Goal: Task Accomplishment & Management: Manage account settings

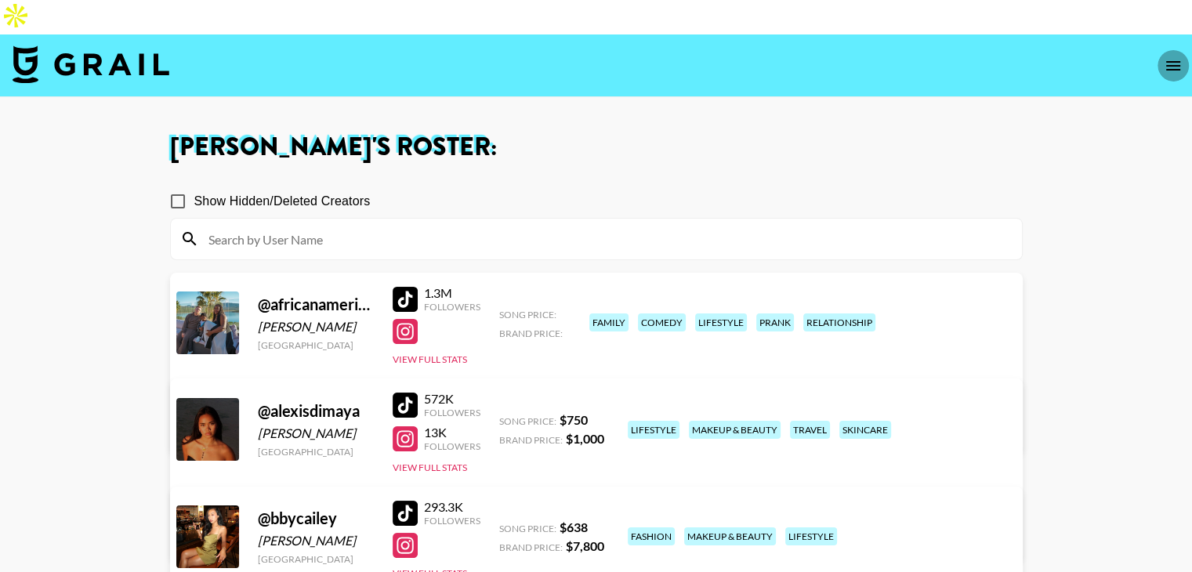
click at [1177, 56] on icon "open drawer" at bounding box center [1173, 65] width 19 height 19
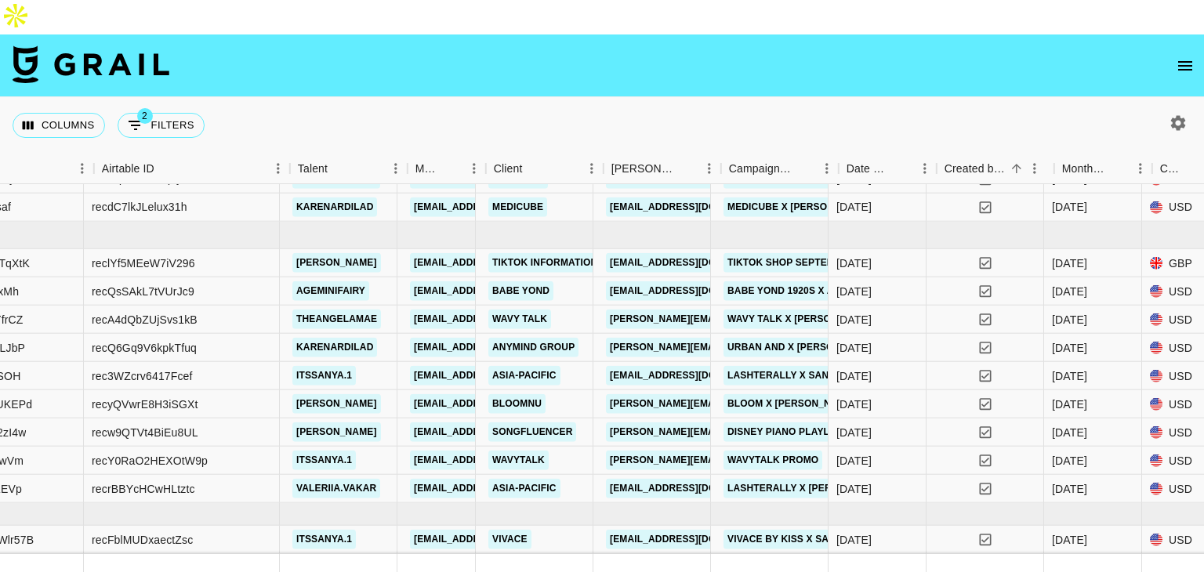
scroll to position [611, 243]
drag, startPoint x: 536, startPoint y: 117, endPoint x: 546, endPoint y: 145, distance: 29.7
drag, startPoint x: 546, startPoint y: 145, endPoint x: 462, endPoint y: 71, distance: 111.6
click at [391, 106] on div "Columns 2 Filters + Booking" at bounding box center [602, 125] width 1204 height 56
click at [608, 97] on div "Columns 2 Filters + Booking" at bounding box center [602, 125] width 1204 height 56
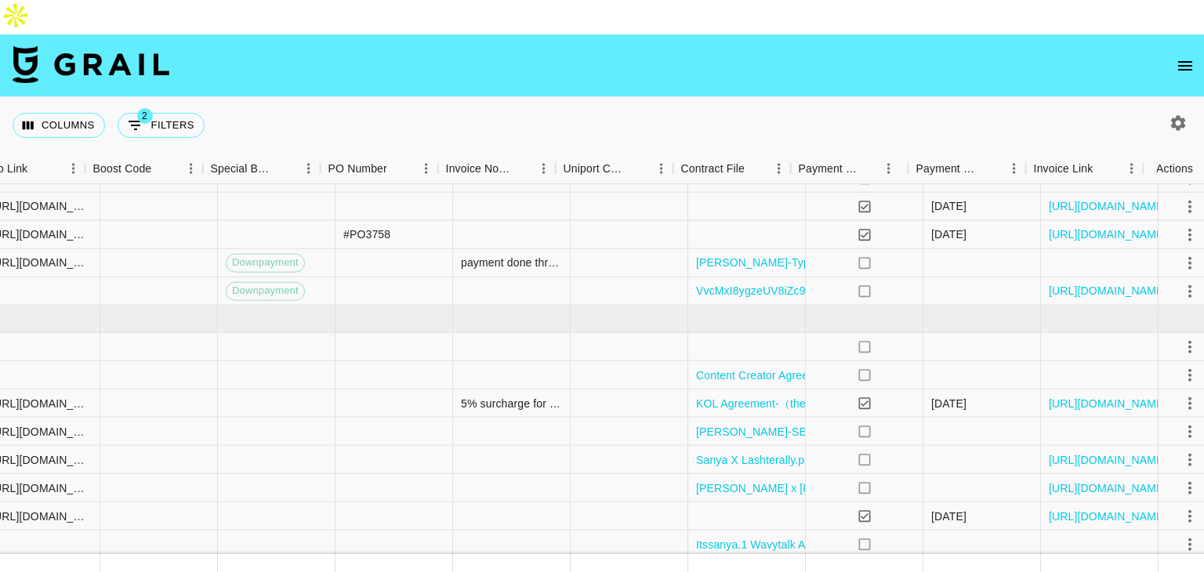
scroll to position [516, 2135]
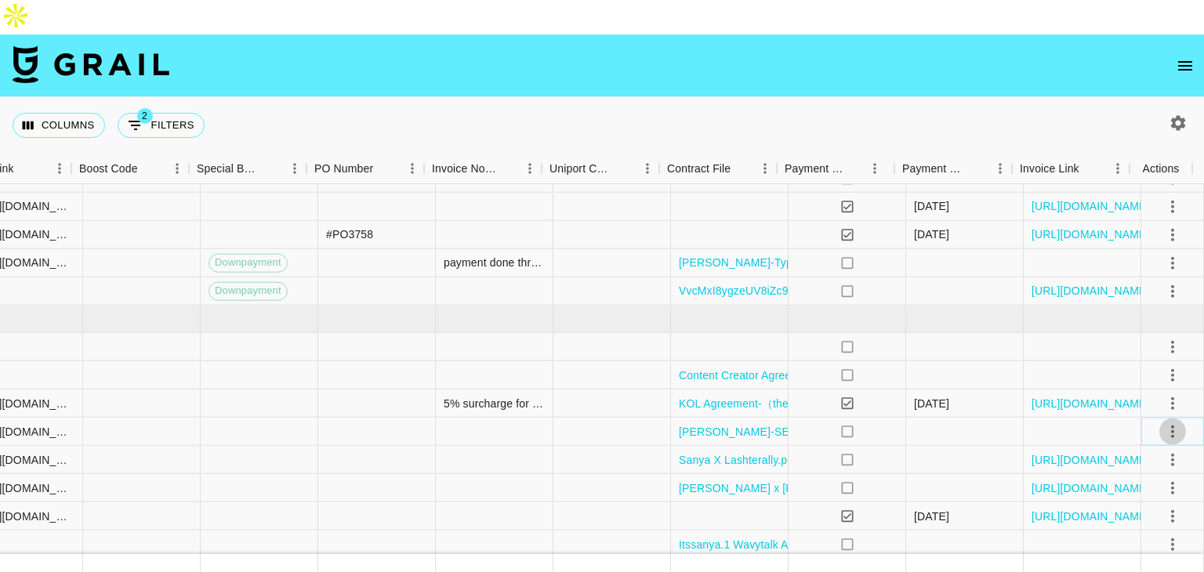
click at [1163, 422] on icon "select merge strategy" at bounding box center [1172, 431] width 19 height 19
click at [1131, 506] on ul "Confirm Decline Draft Created Cancel Approve" at bounding box center [1153, 487] width 102 height 154
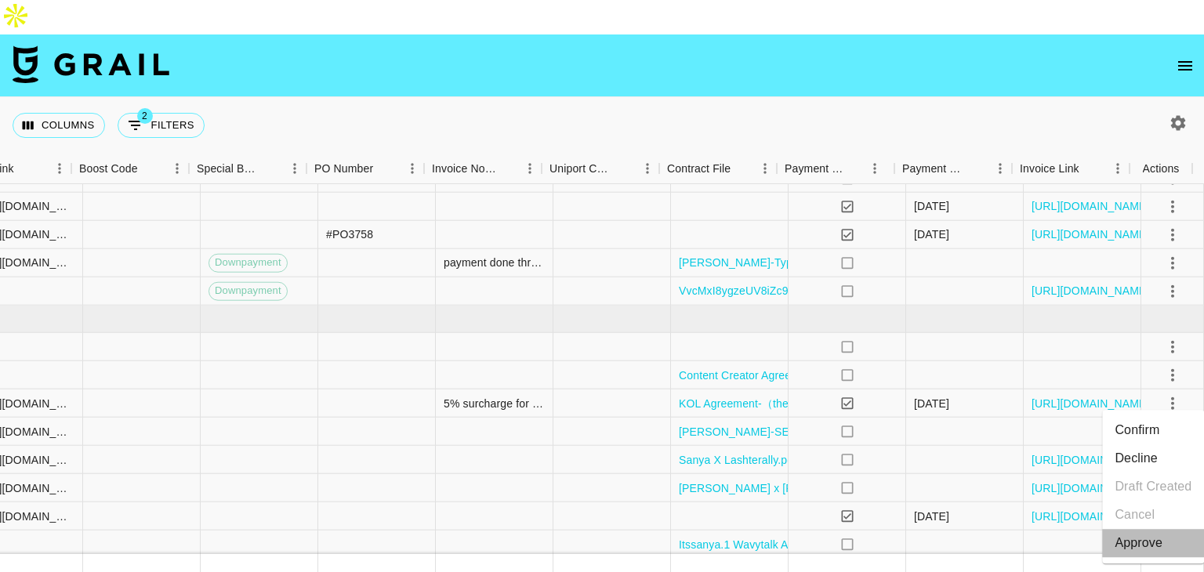
click at [1138, 555] on li "Approve" at bounding box center [1153, 543] width 102 height 28
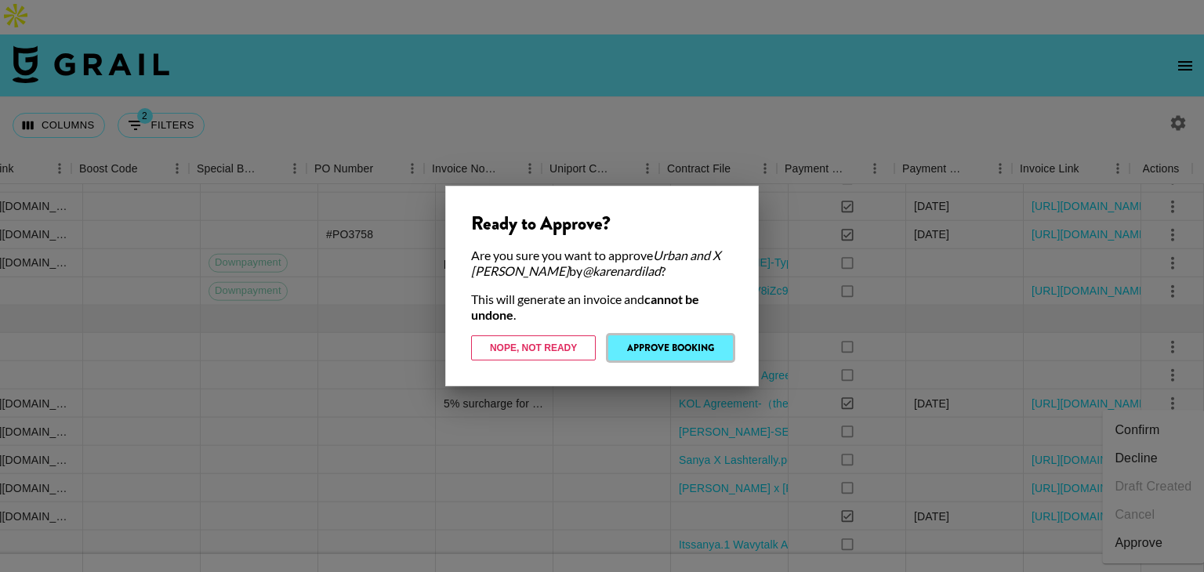
click at [680, 346] on button "Approve Booking" at bounding box center [670, 347] width 125 height 25
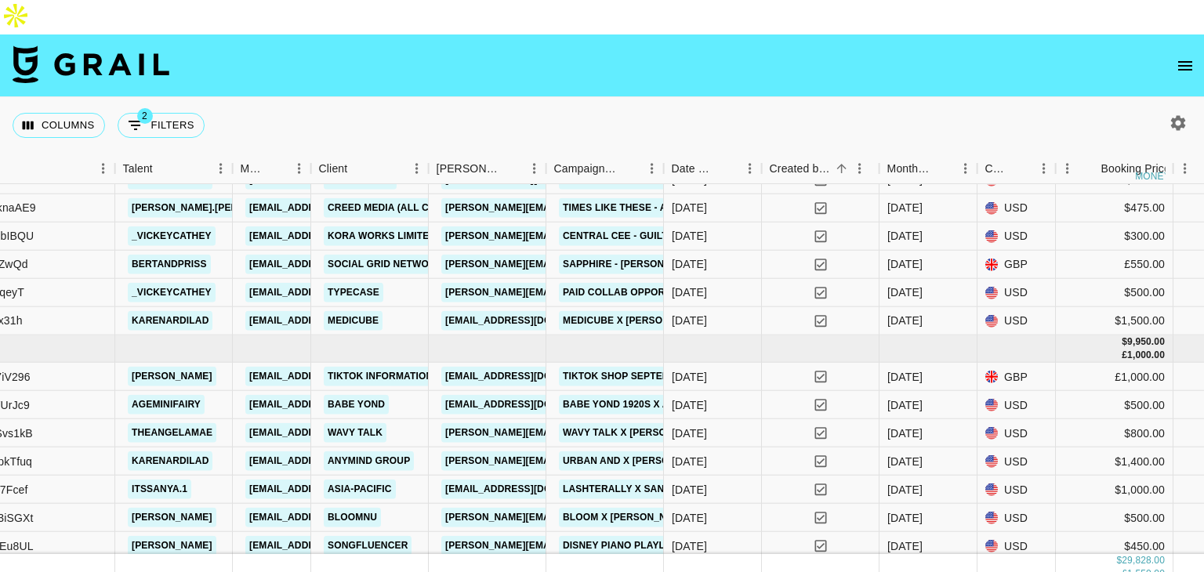
scroll to position [486, 404]
click at [366, 283] on link "Typecase" at bounding box center [355, 293] width 60 height 20
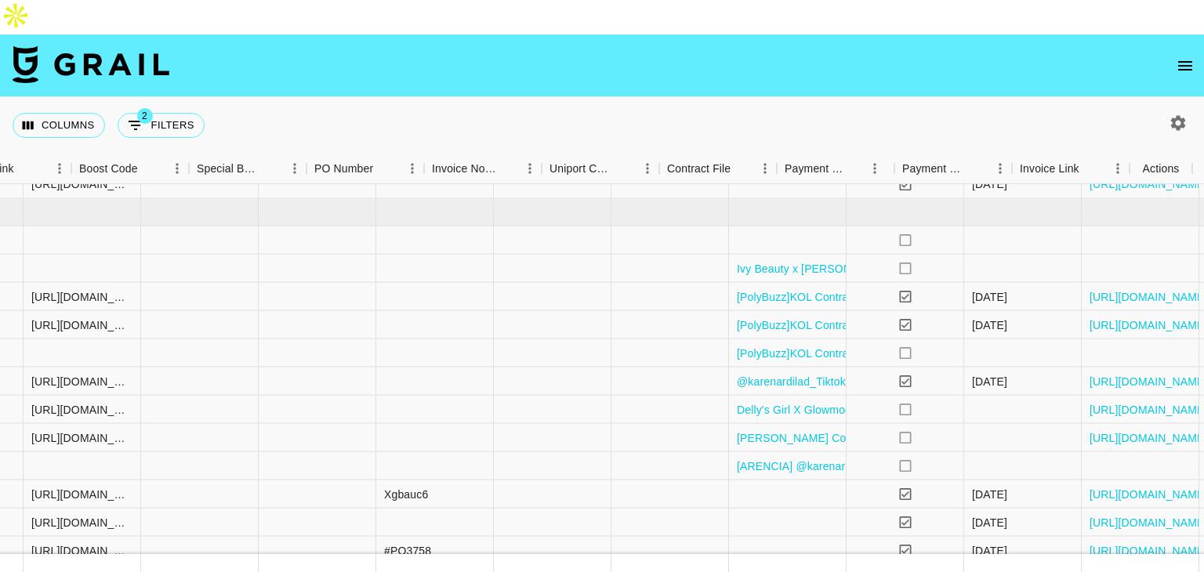
scroll to position [200, 2135]
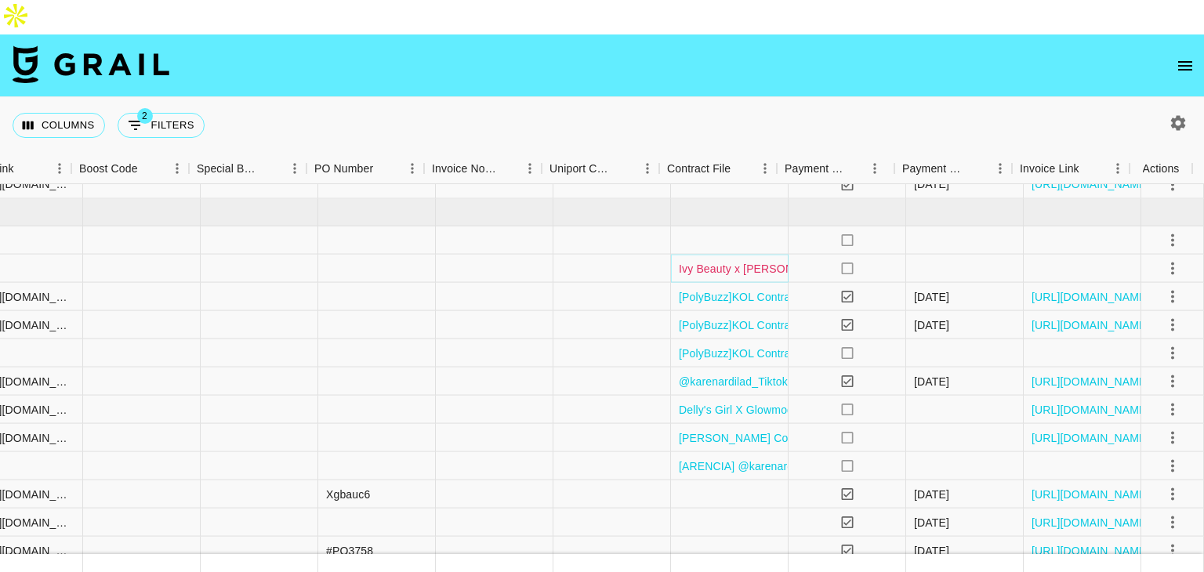
click at [694, 260] on link "Ivy Beauty x Vickey Contract PEA_signed.pdf" at bounding box center [821, 268] width 285 height 16
